Goal: Information Seeking & Learning: Learn about a topic

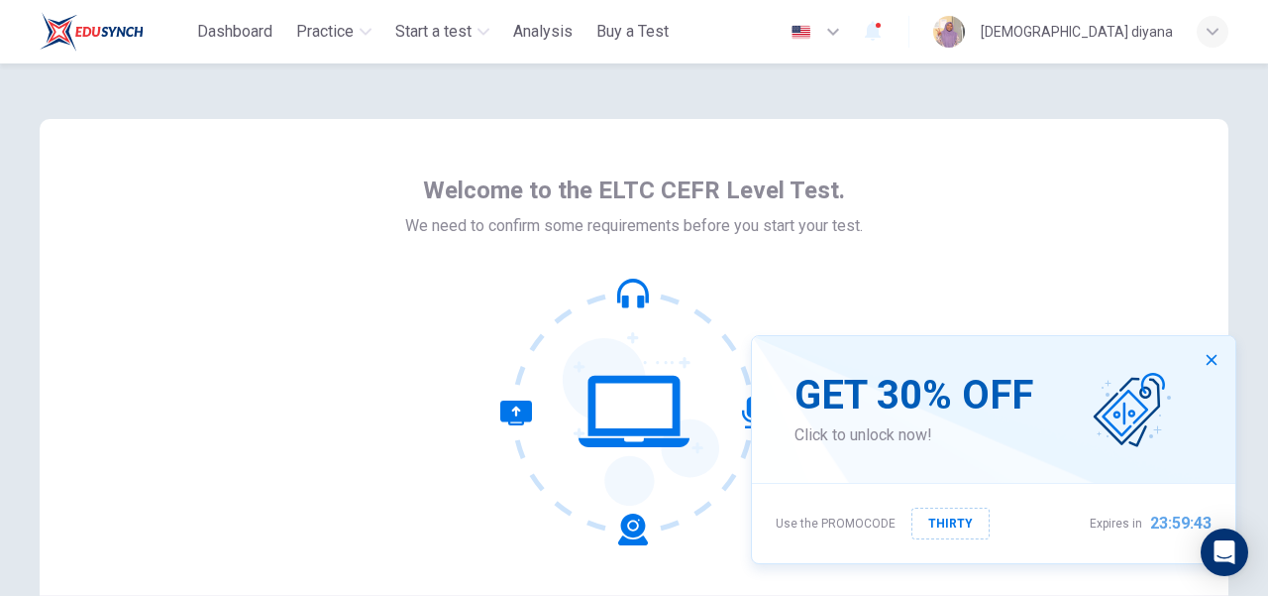
click at [1070, 47] on div "[DEMOGRAPHIC_DATA] diyana" at bounding box center [1080, 32] width 295 height 32
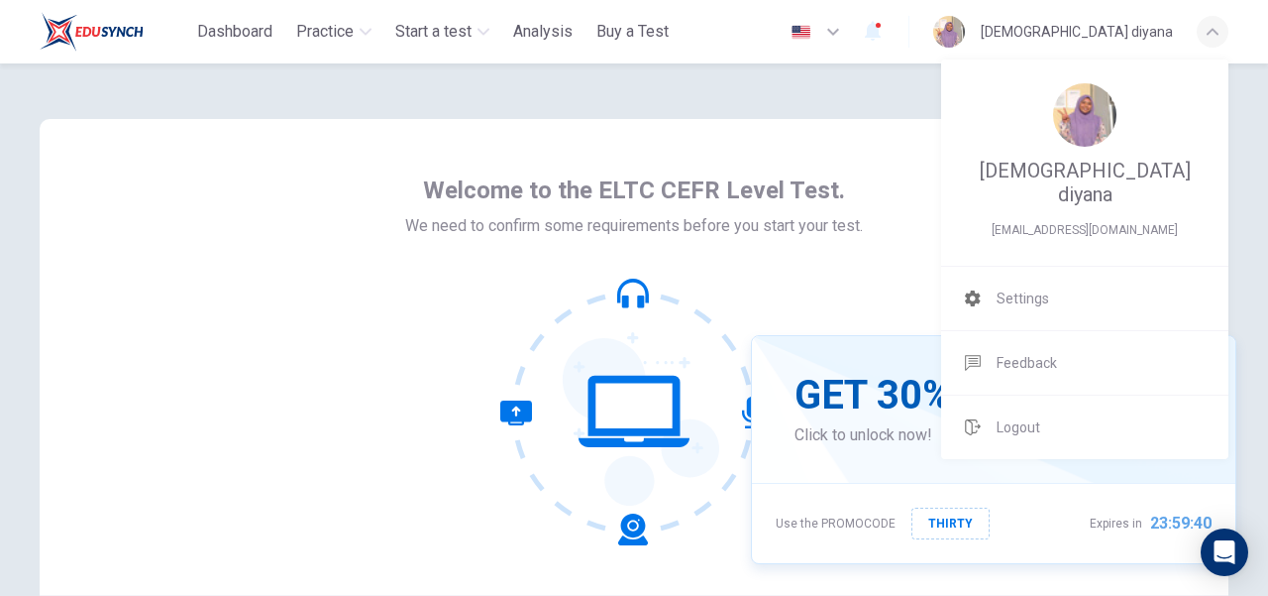
click at [347, 37] on div at bounding box center [634, 298] width 1268 height 596
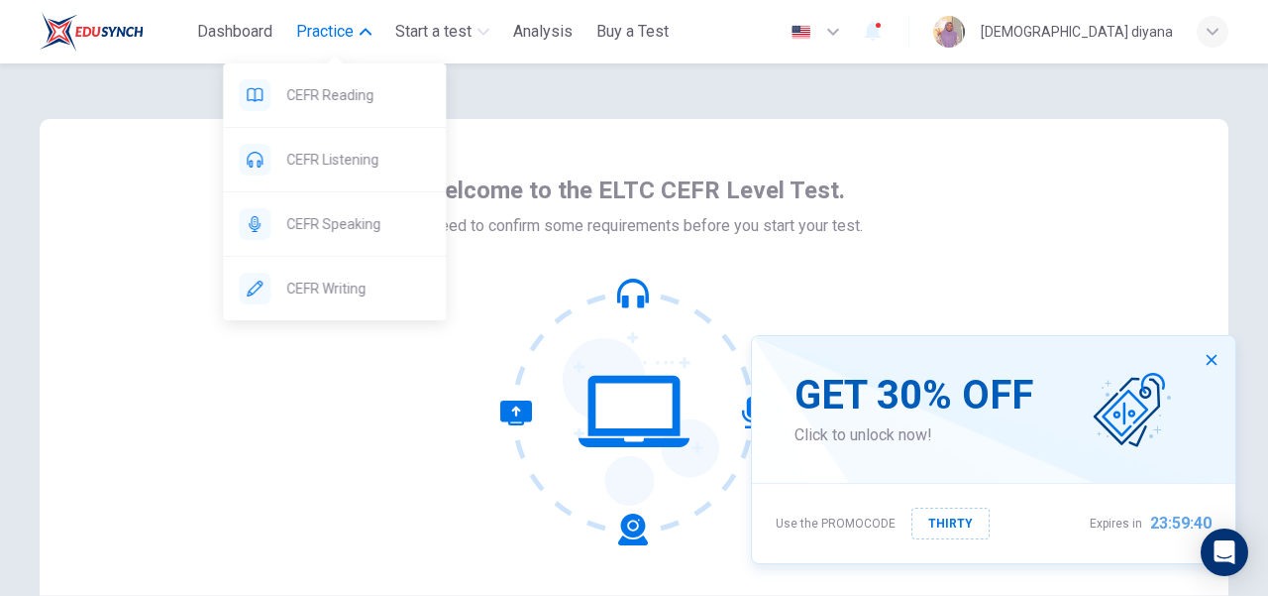
click at [305, 25] on span "Practice" at bounding box center [324, 32] width 57 height 24
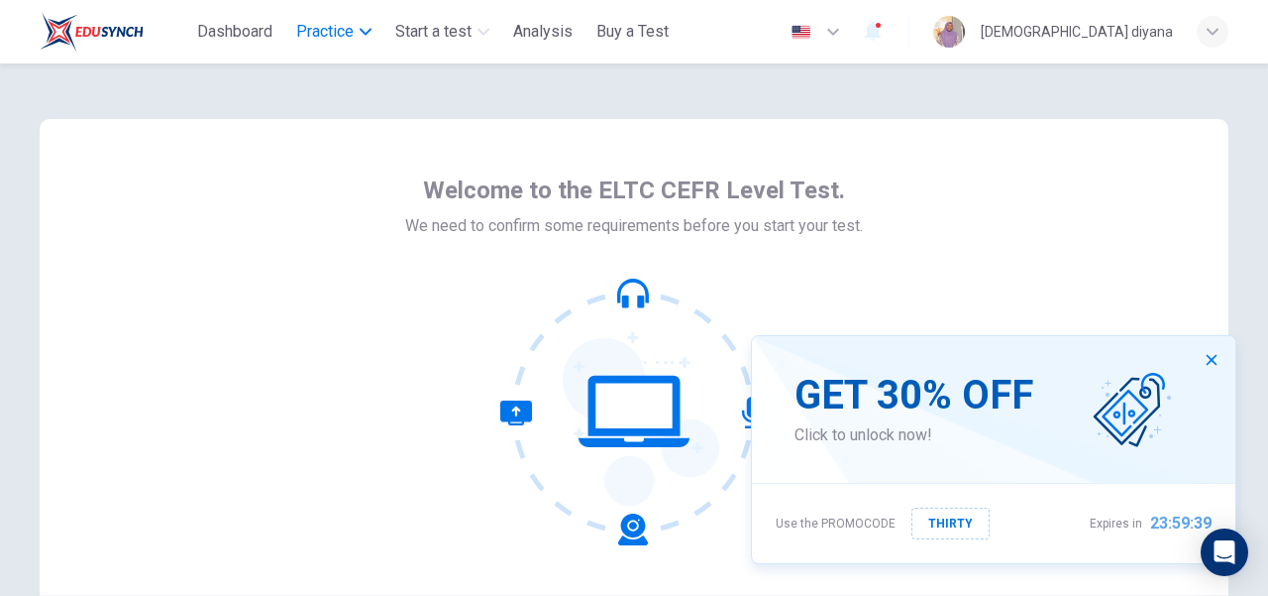
click at [309, 25] on span "Practice" at bounding box center [324, 32] width 57 height 24
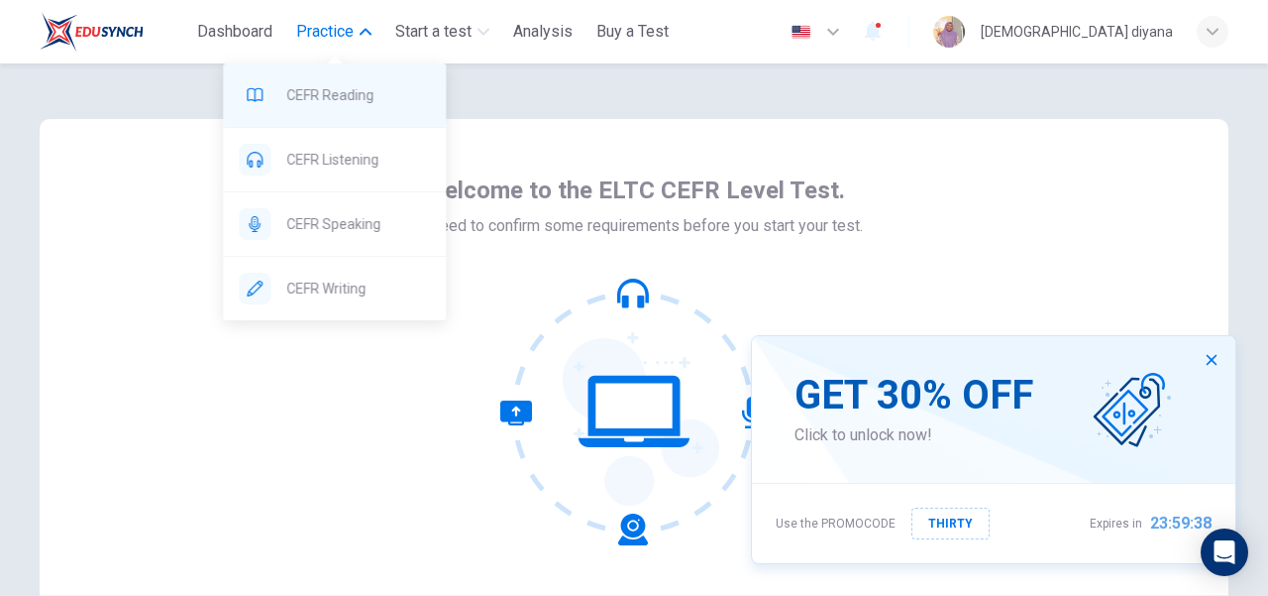
click at [299, 104] on span "CEFR Reading" at bounding box center [358, 95] width 144 height 24
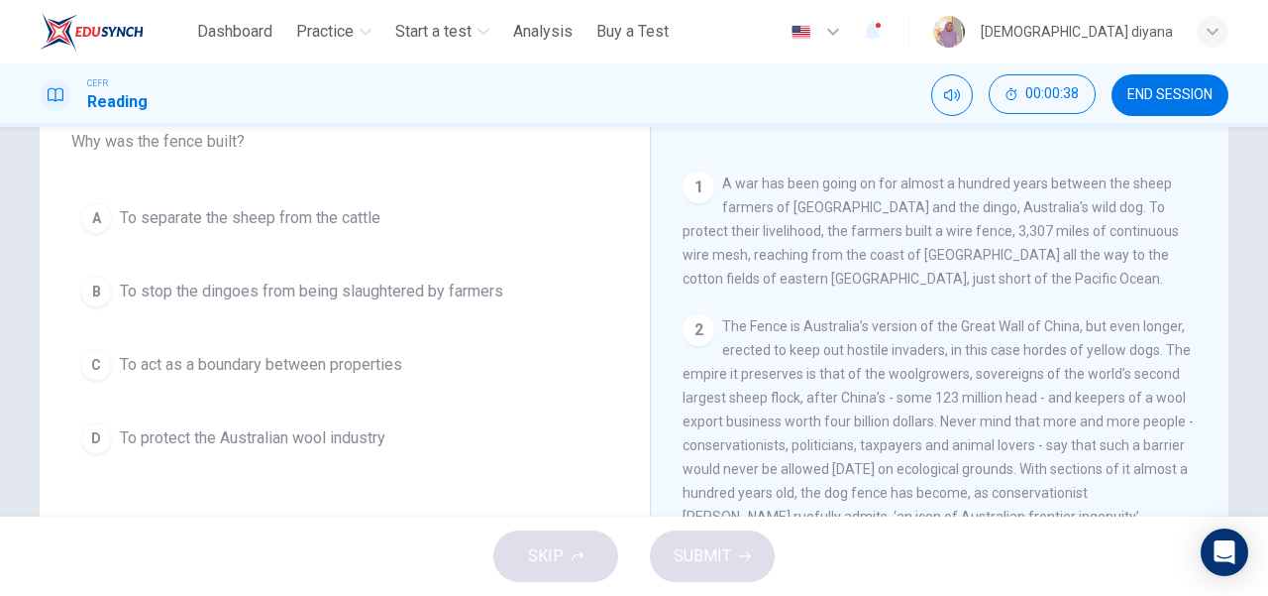
scroll to position [178, 0]
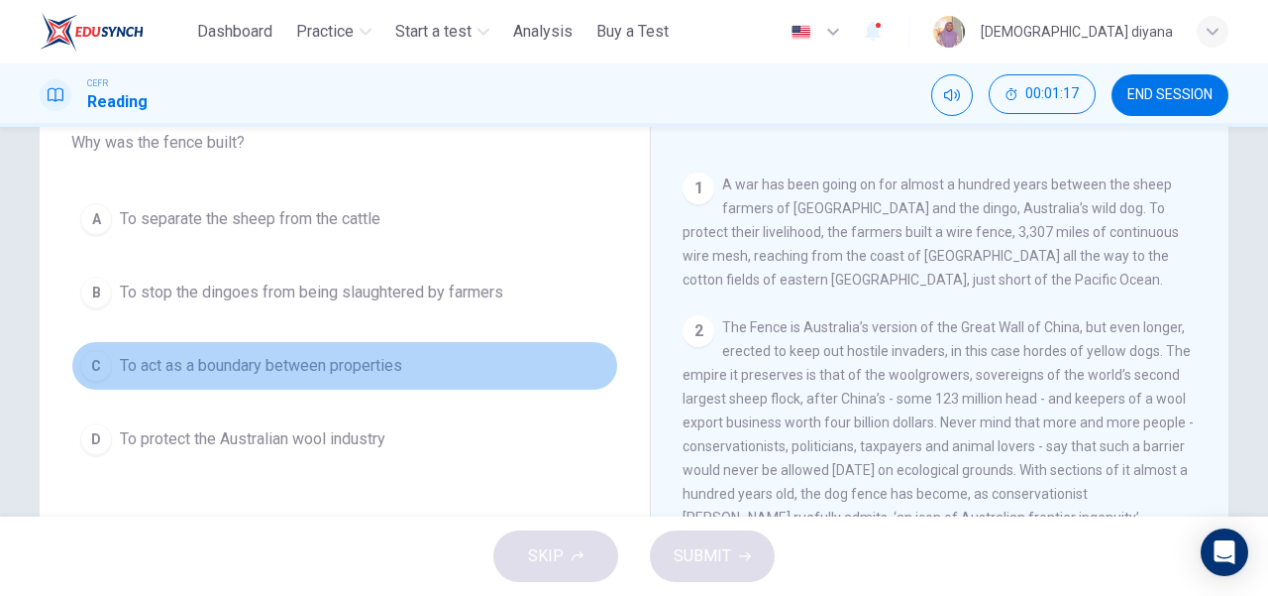
click at [84, 366] on div "C" at bounding box center [96, 366] width 32 height 32
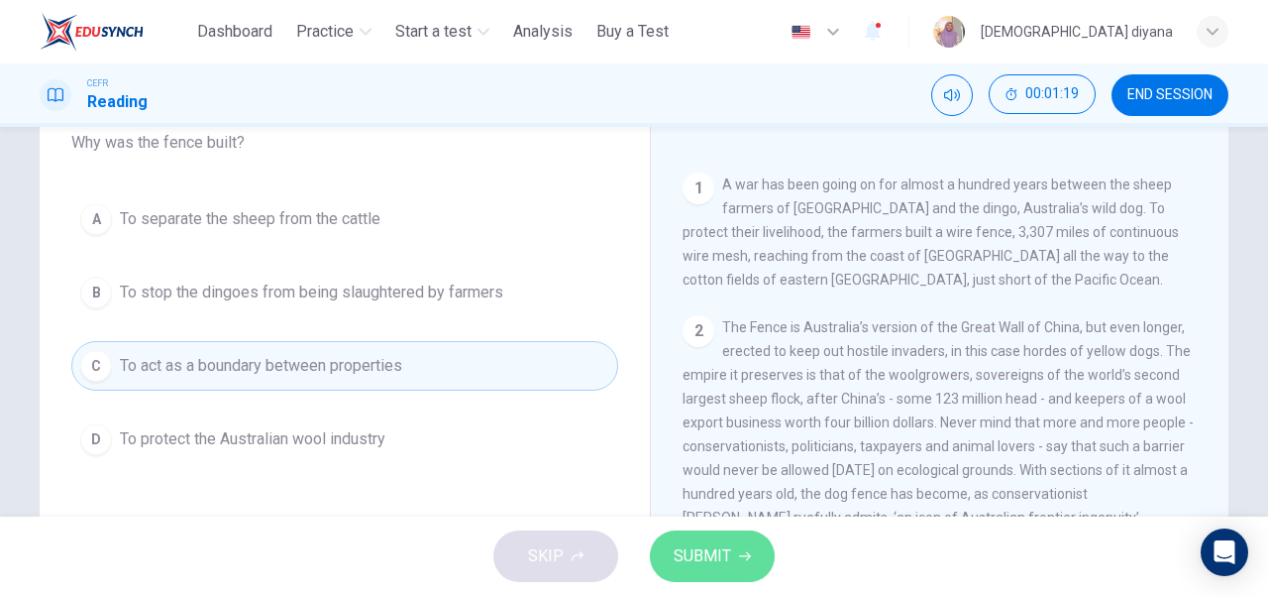
click at [723, 550] on span "SUBMIT" at bounding box center [702, 556] width 57 height 28
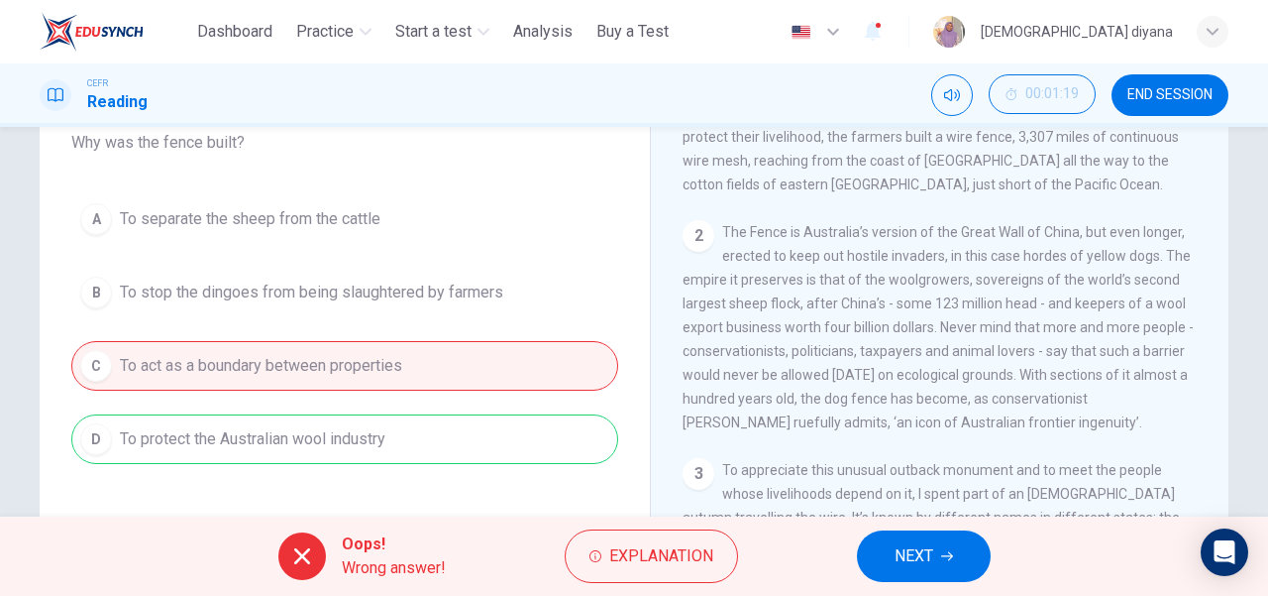
scroll to position [423, 0]
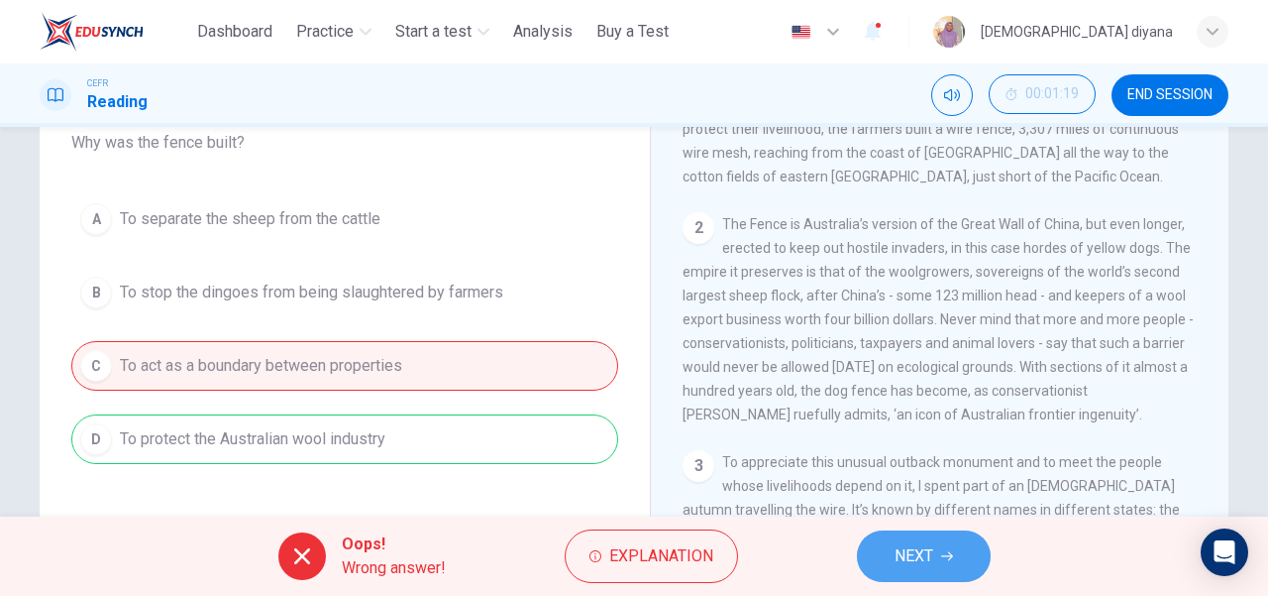
click at [925, 572] on button "NEXT" at bounding box center [924, 556] width 134 height 52
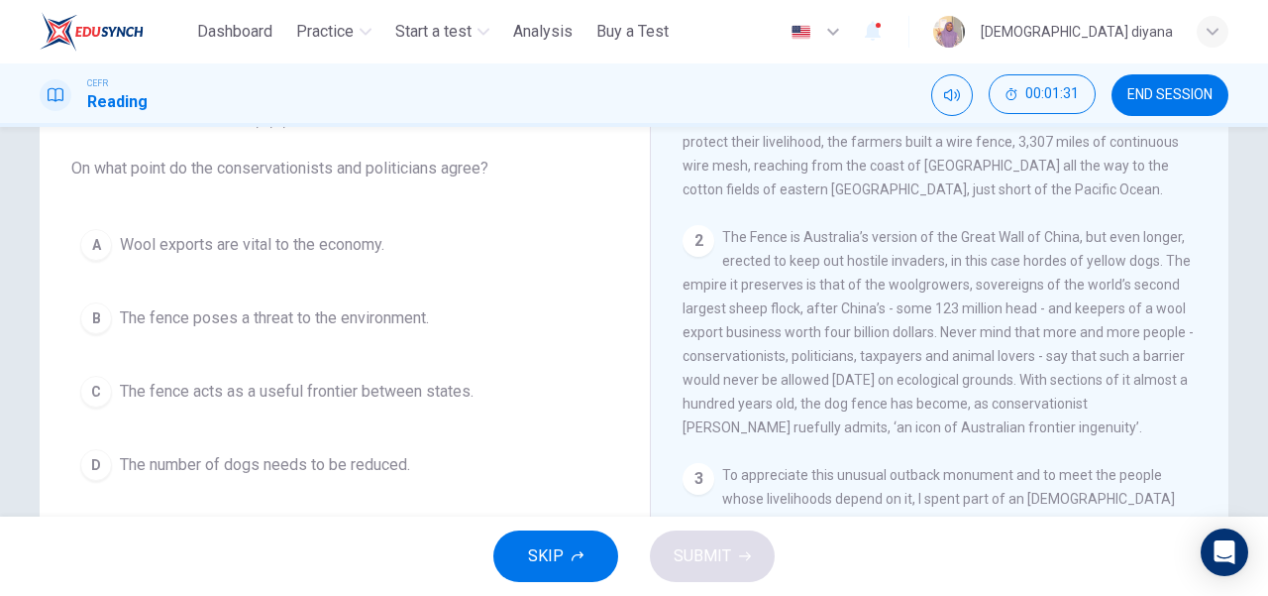
scroll to position [437, 0]
click at [1159, 92] on span "END SESSION" at bounding box center [1170, 95] width 85 height 16
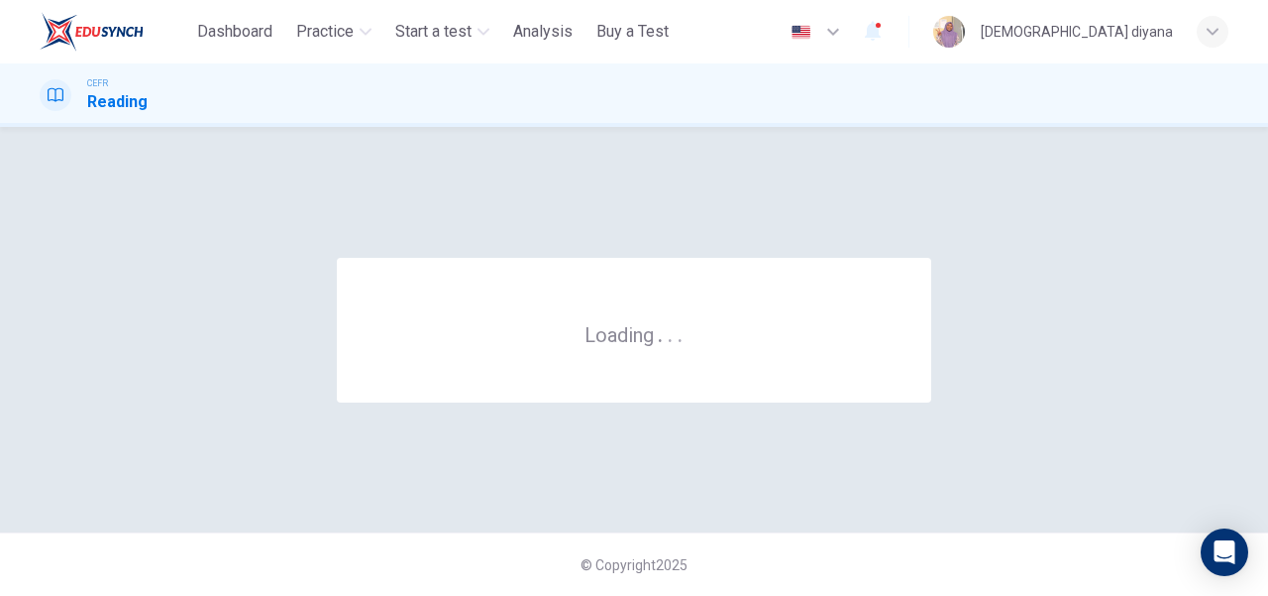
scroll to position [0, 0]
